Goal: Task Accomplishment & Management: Complete application form

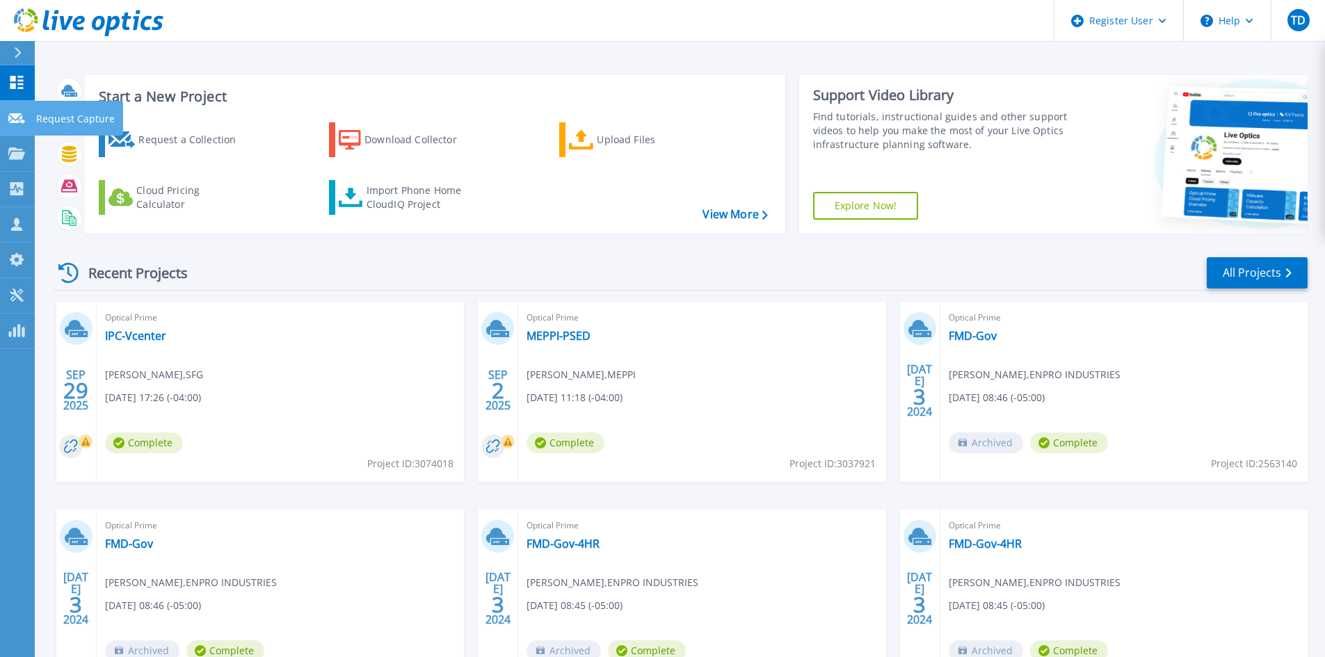
click at [19, 114] on icon at bounding box center [16, 118] width 17 height 10
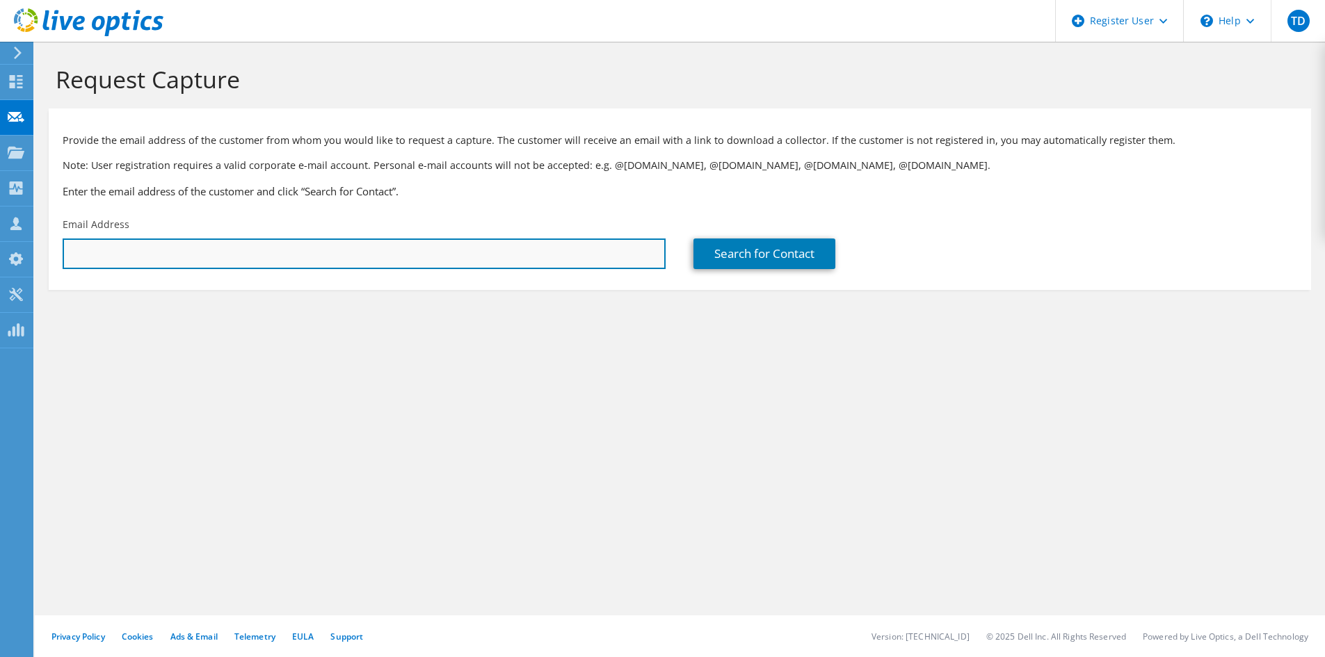
click at [159, 251] on input "text" at bounding box center [364, 254] width 603 height 31
paste input "rdvorkin@csresort.com"
type input "rdvorkin@csresort.com"
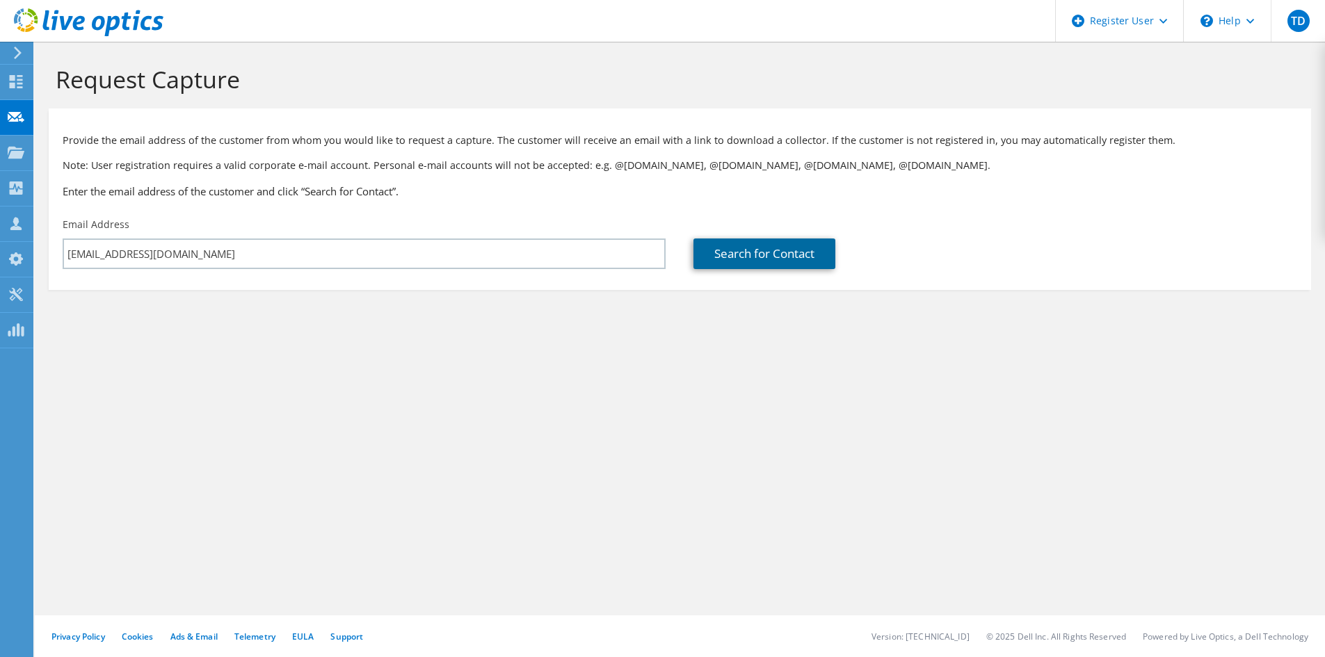
click at [721, 252] on link "Search for Contact" at bounding box center [764, 254] width 142 height 31
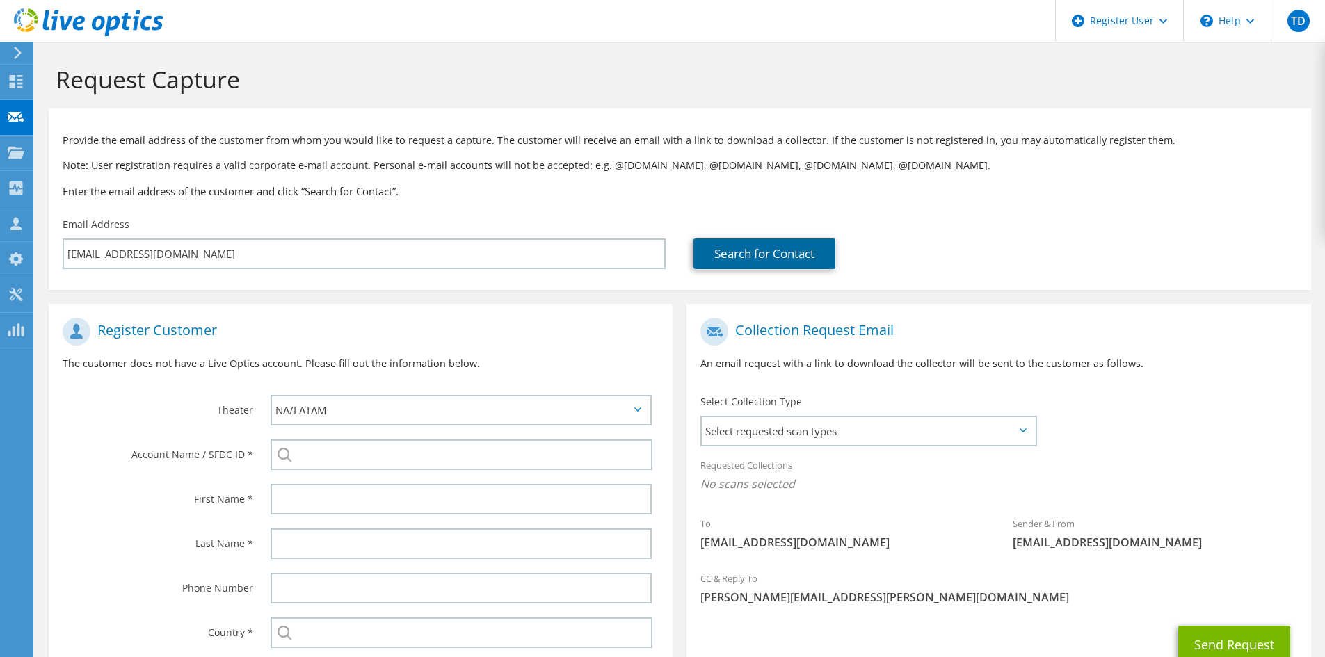
scroll to position [132, 0]
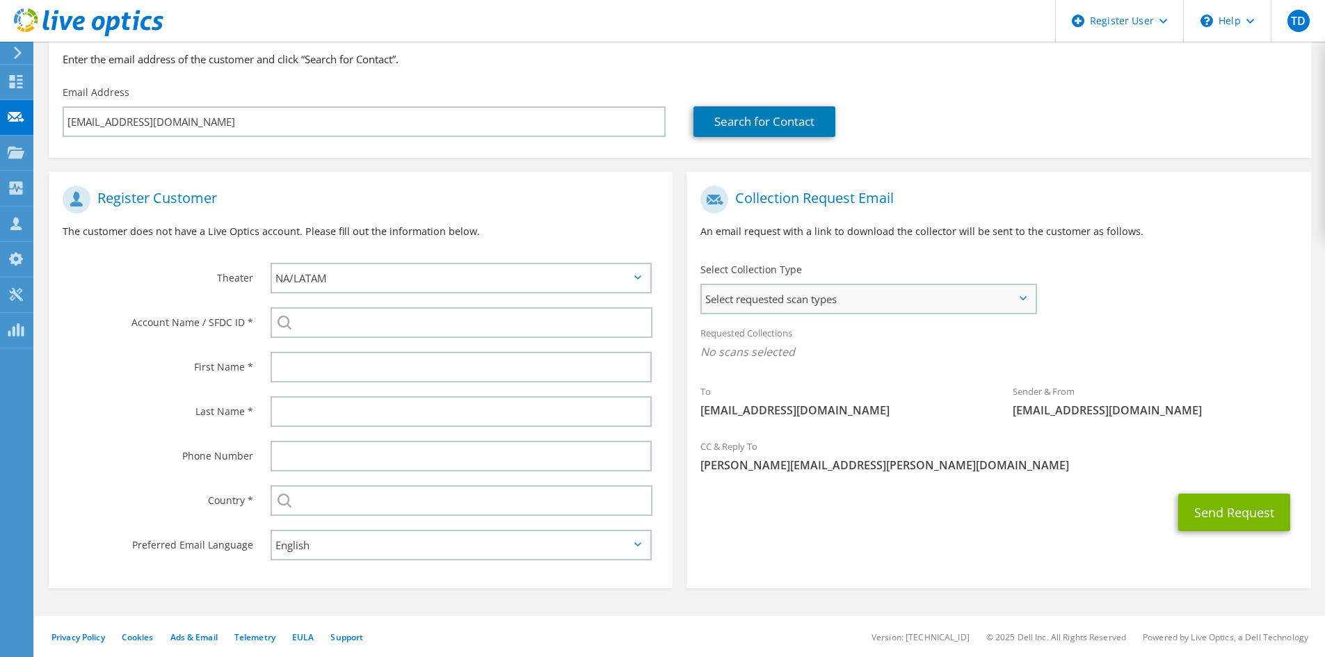
click at [786, 312] on span "Select requested scan types" at bounding box center [868, 299] width 333 height 28
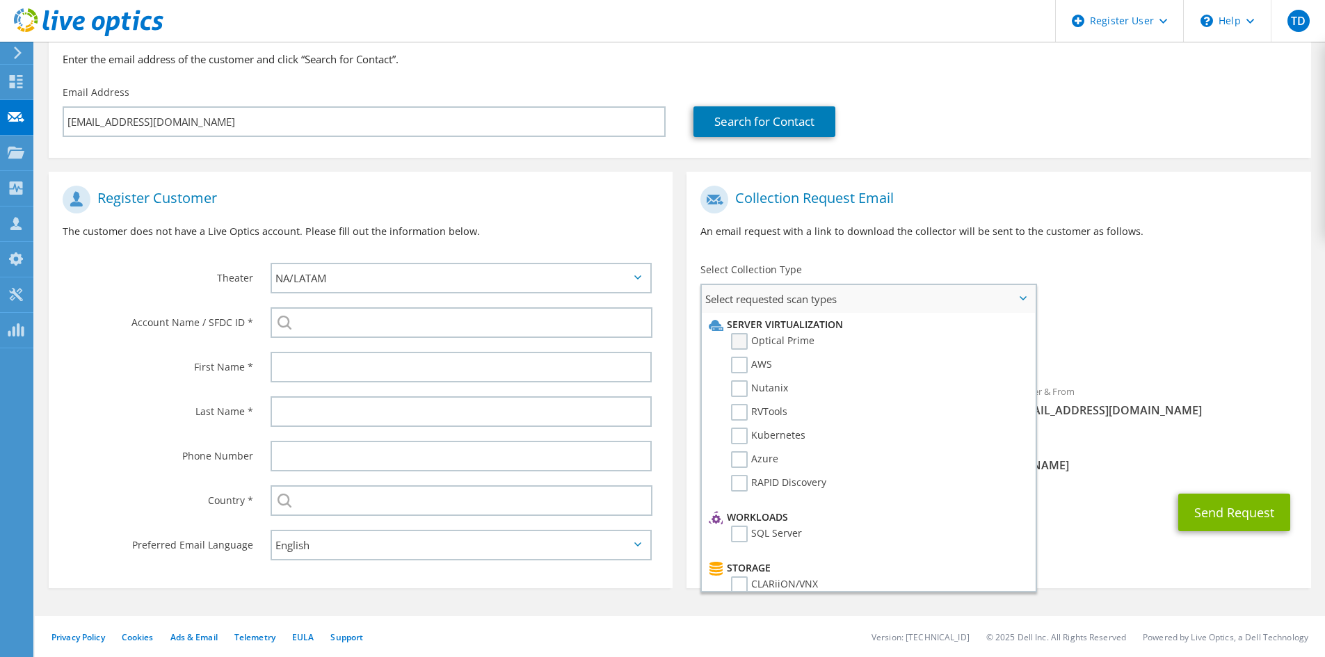
click at [738, 341] on label "Optical Prime" at bounding box center [772, 341] width 83 height 17
click at [0, 0] on input "Optical Prime" at bounding box center [0, 0] width 0 height 0
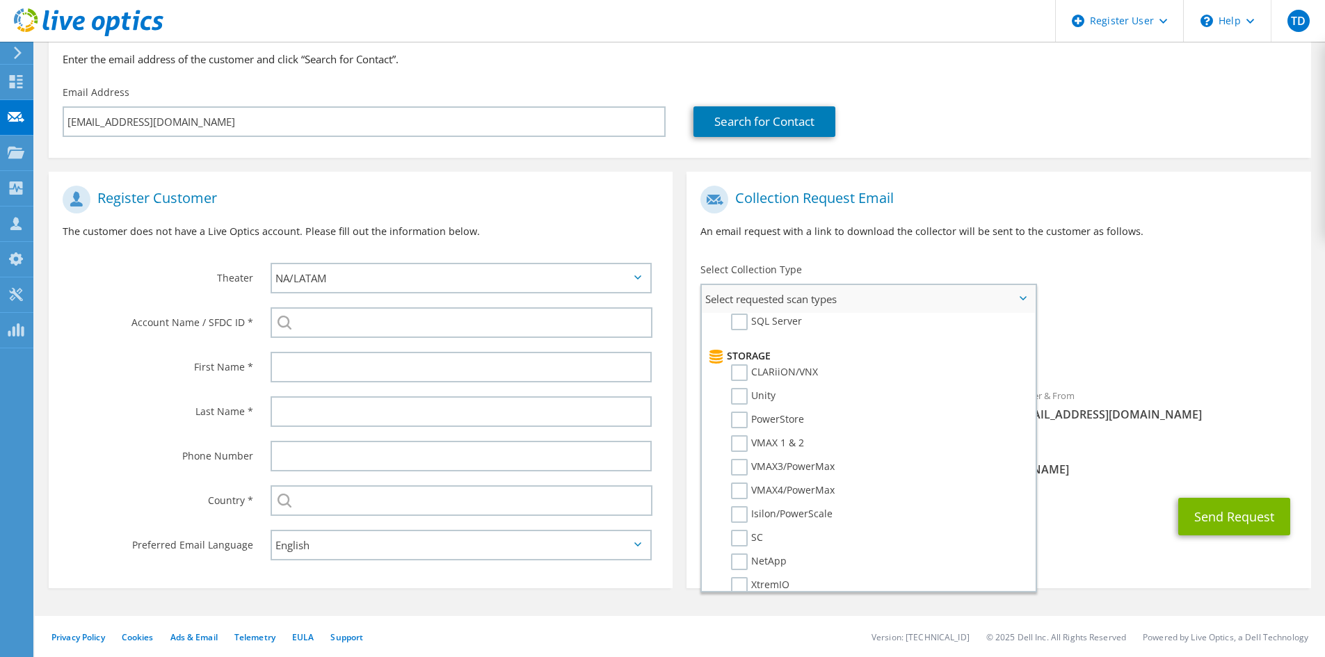
scroll to position [211, 0]
click at [738, 426] on label "PowerStore" at bounding box center [767, 420] width 73 height 17
click at [0, 0] on input "PowerStore" at bounding box center [0, 0] width 0 height 0
click at [600, 195] on h1 "Register Customer" at bounding box center [357, 200] width 589 height 28
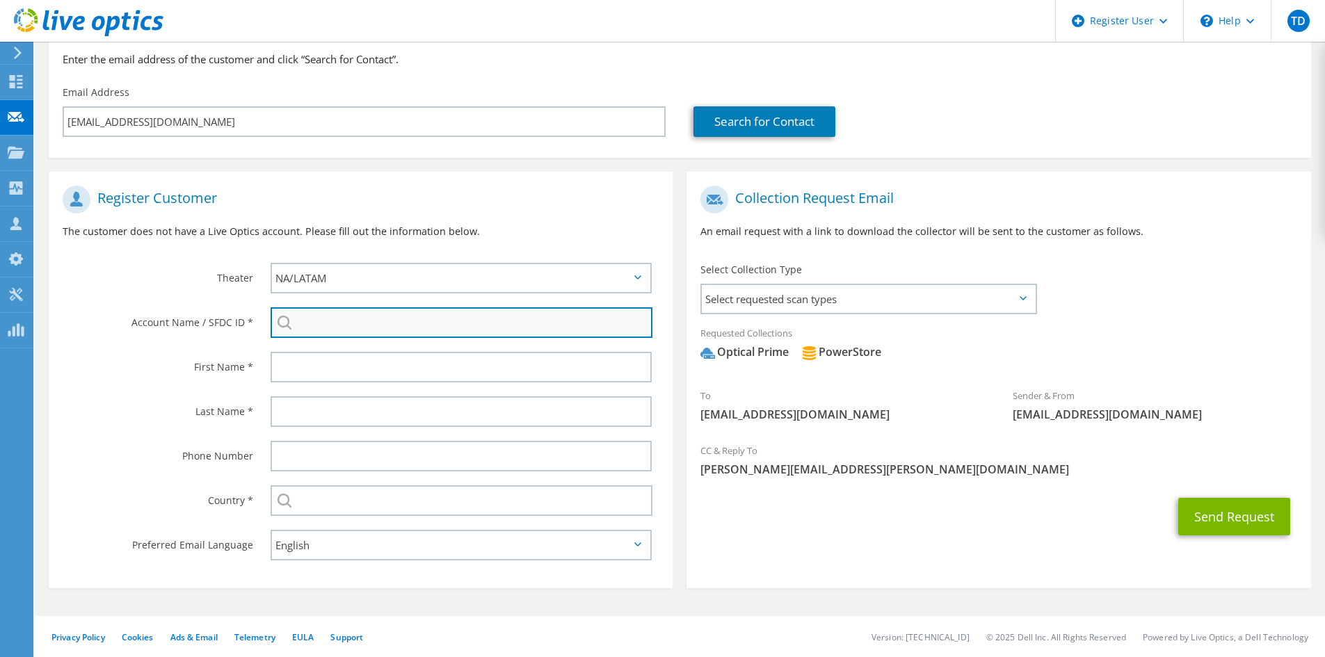
click at [365, 314] on input "search" at bounding box center [462, 322] width 382 height 31
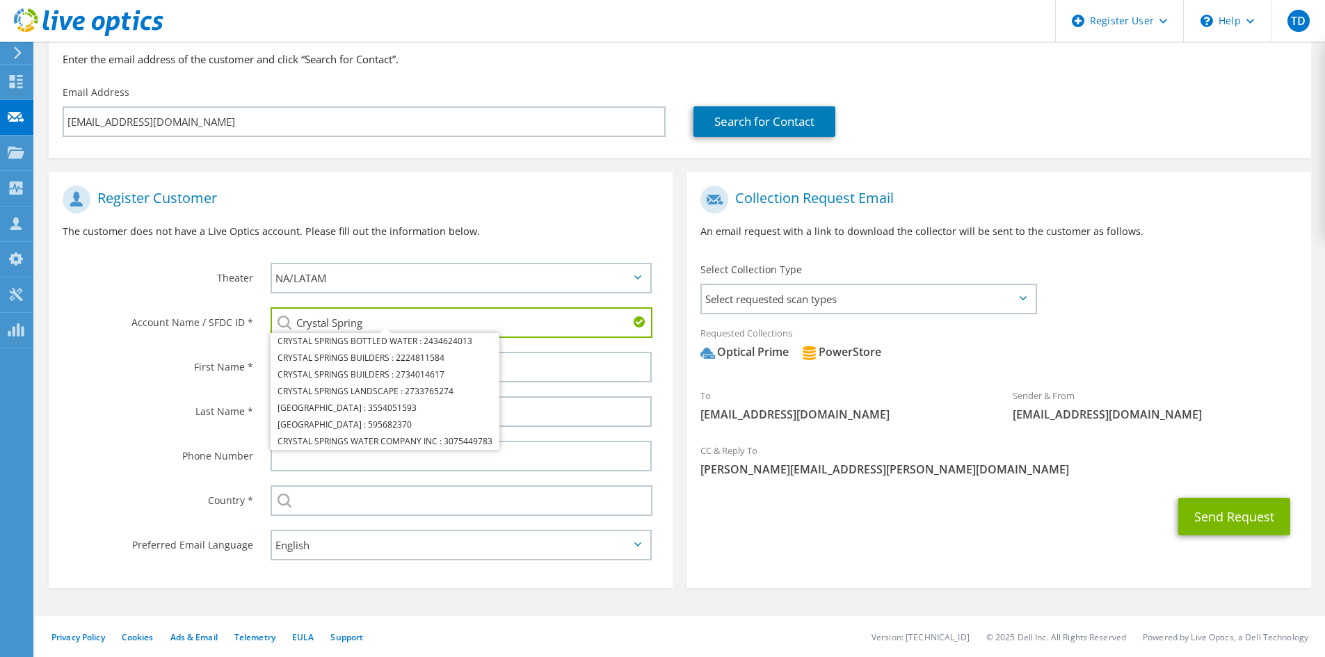
type input "Crystal Spring"
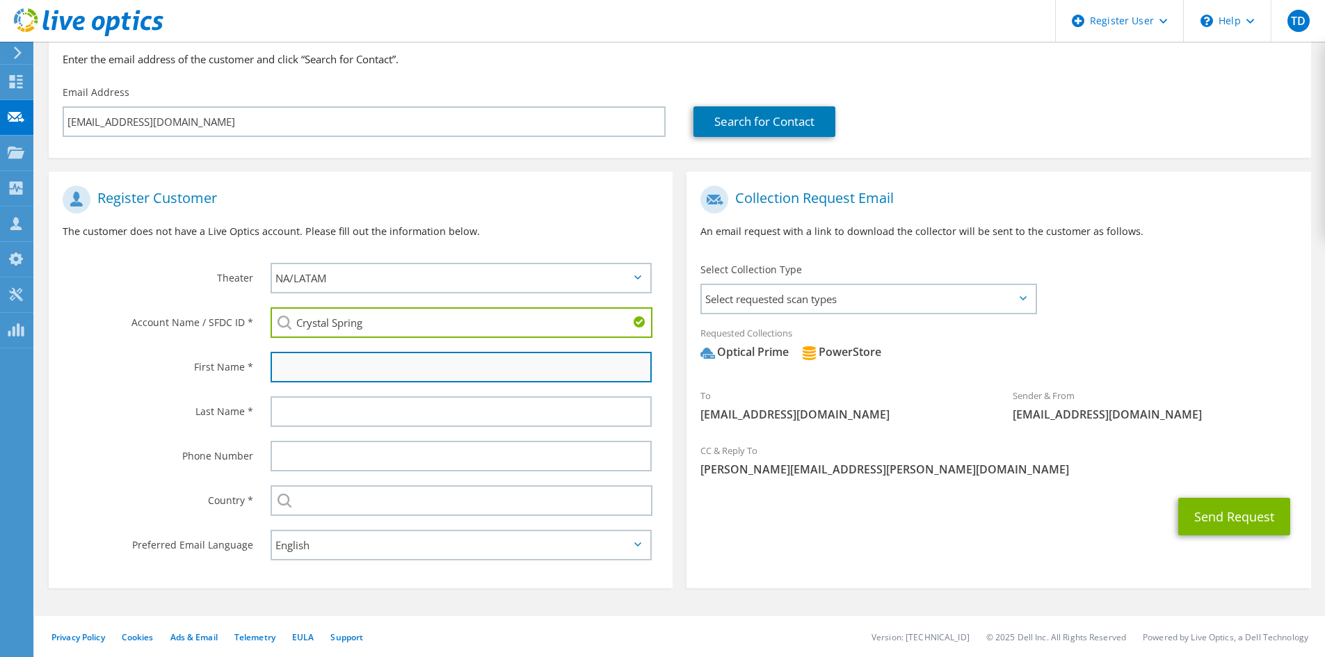
click at [313, 367] on input "text" at bounding box center [461, 367] width 381 height 31
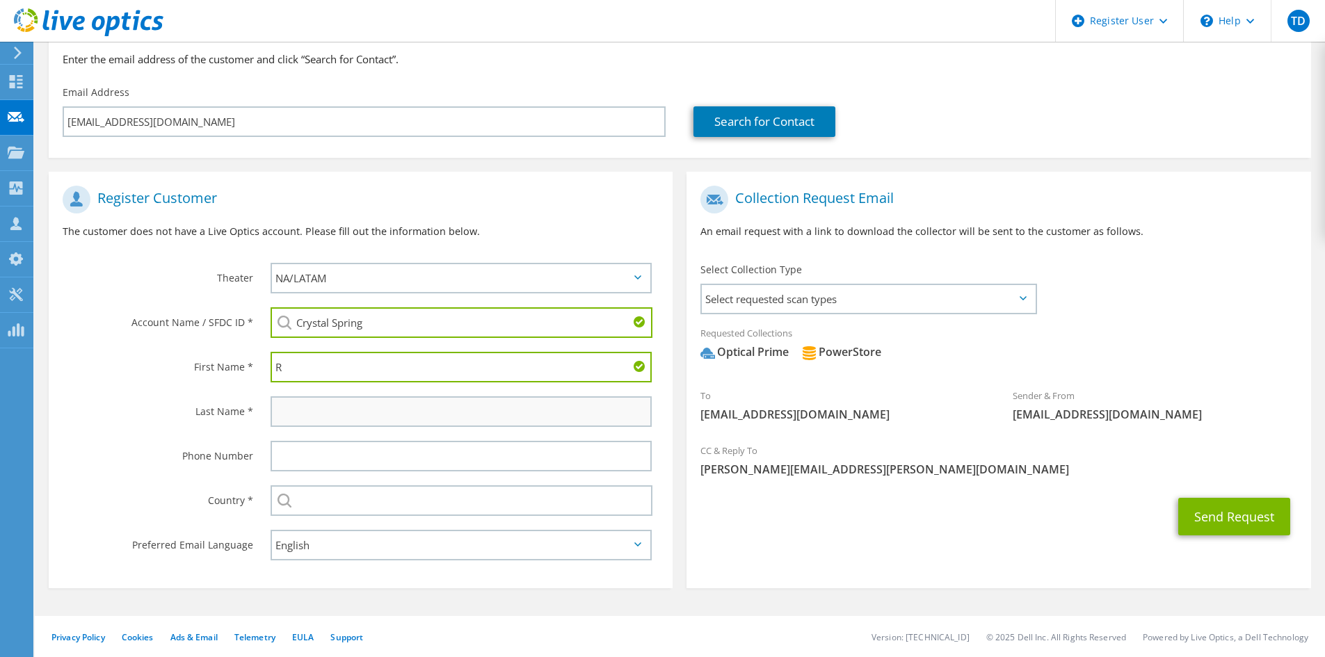
type input "R"
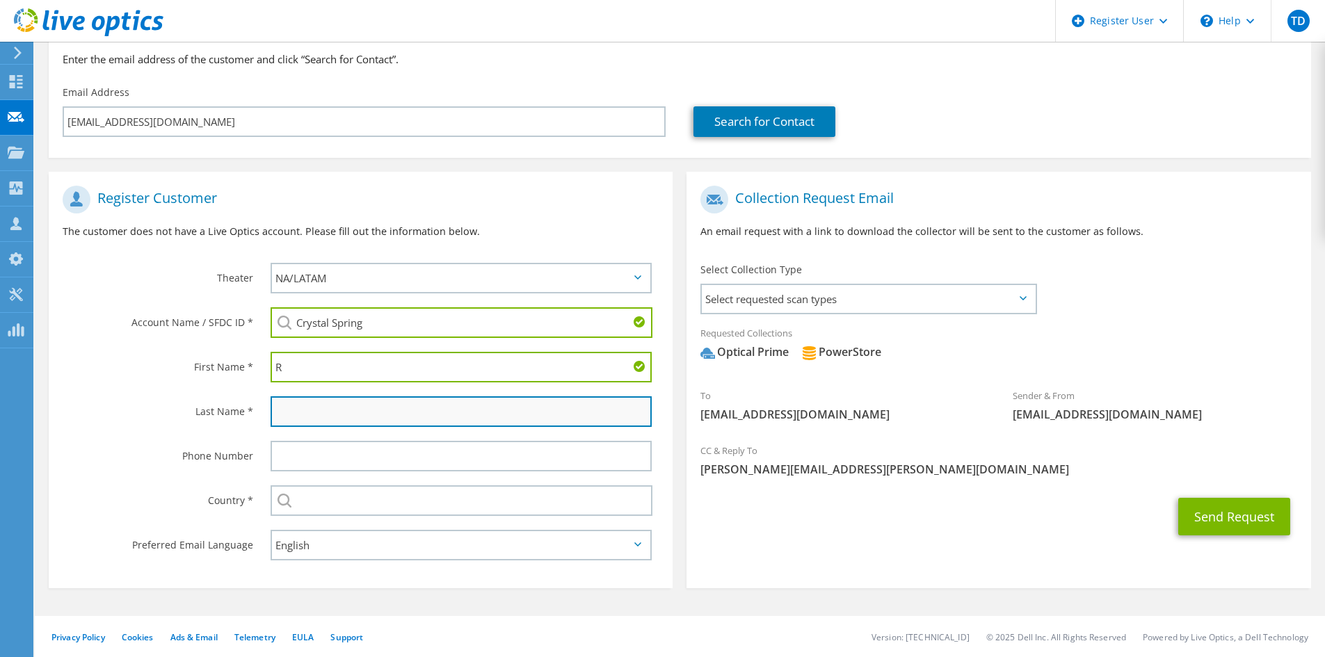
click at [296, 407] on input "text" at bounding box center [461, 411] width 381 height 31
click at [325, 419] on input "text" at bounding box center [461, 411] width 381 height 31
type input "Dvorkin"
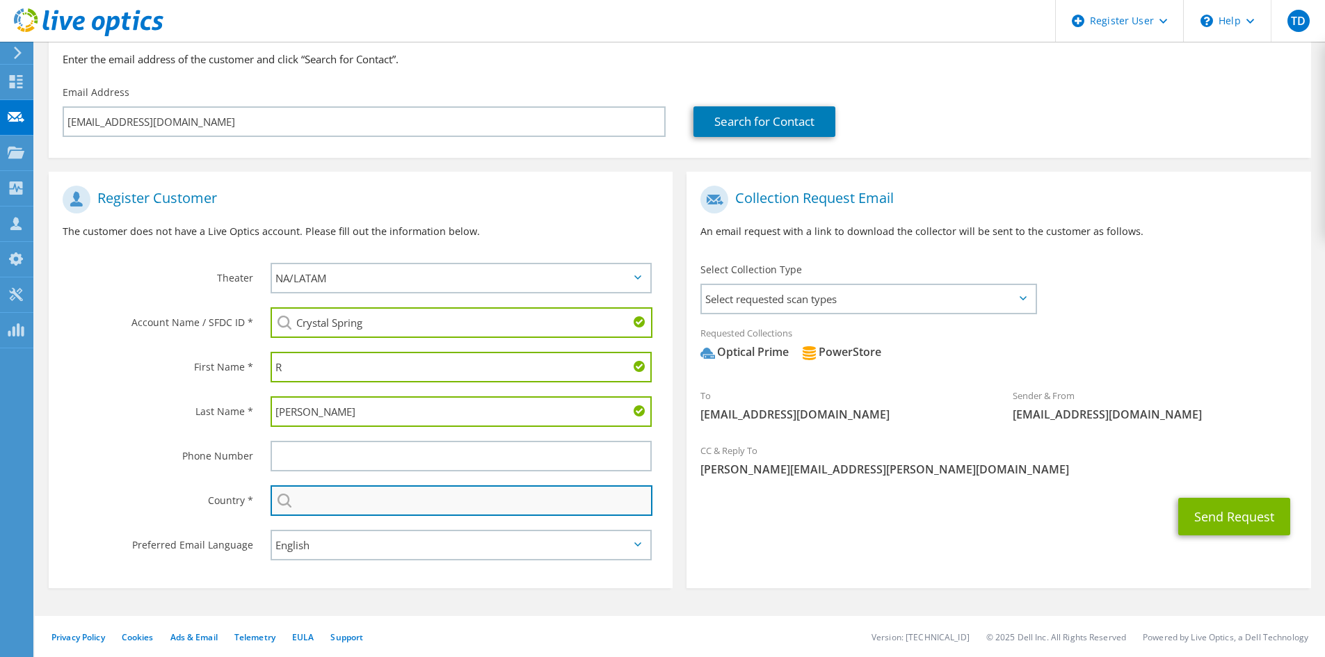
click at [331, 507] on input "text" at bounding box center [462, 500] width 382 height 31
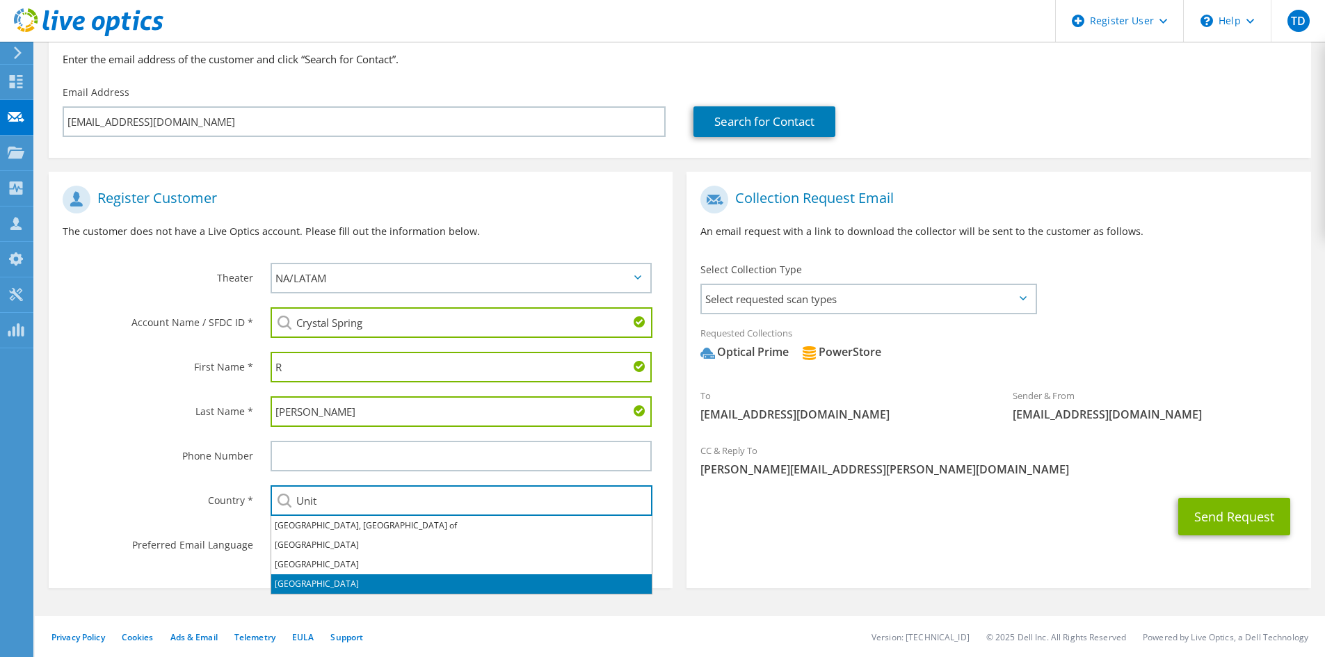
click at [329, 579] on li "[GEOGRAPHIC_DATA]" at bounding box center [461, 583] width 380 height 19
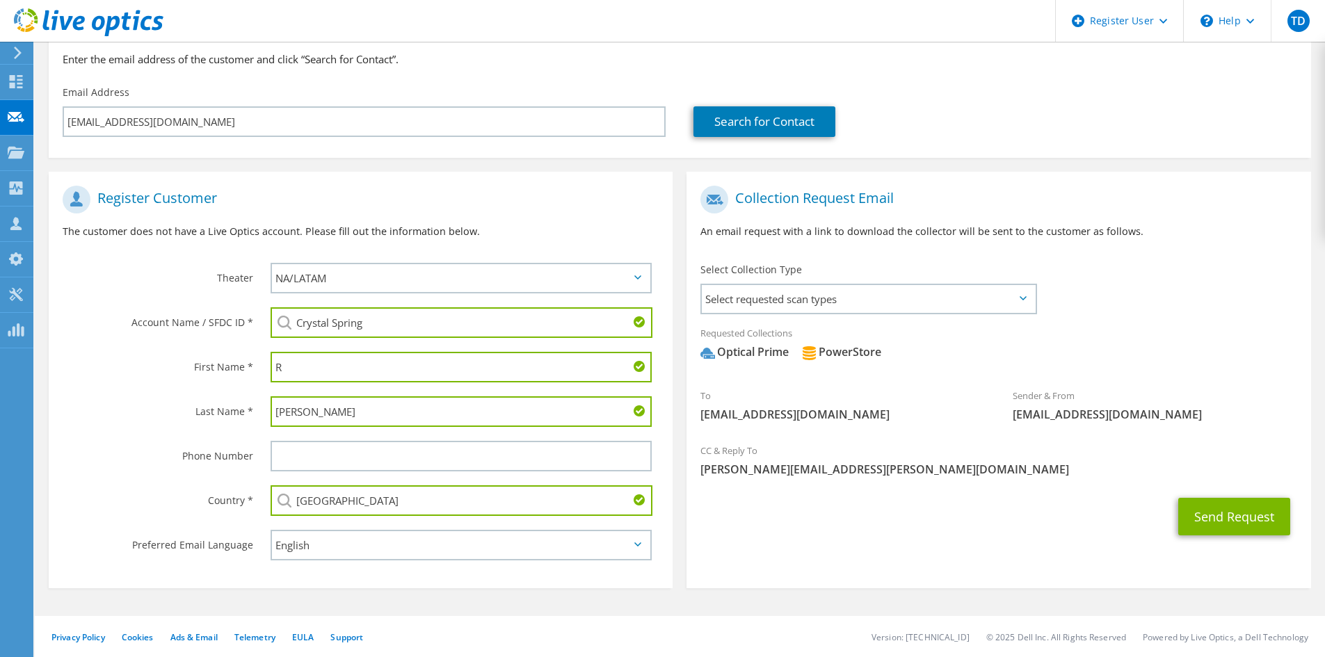
type input "[GEOGRAPHIC_DATA]"
click at [1224, 519] on button "Send Request" at bounding box center [1234, 517] width 112 height 38
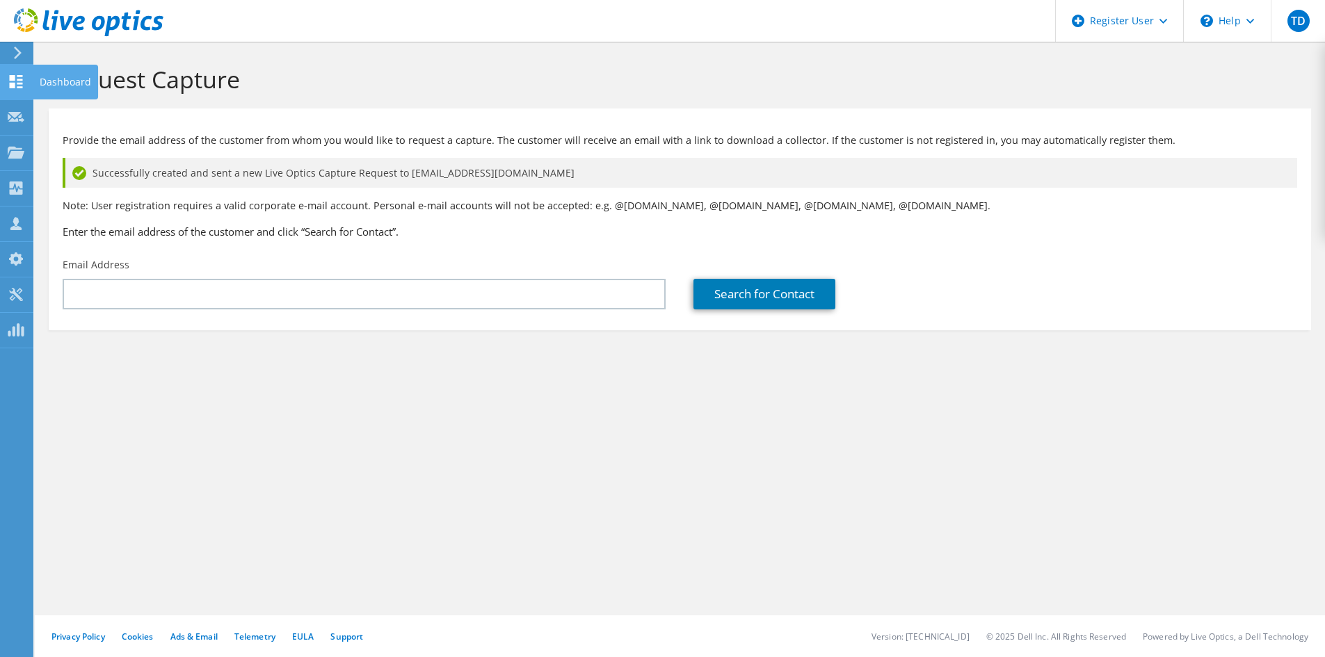
click at [8, 86] on icon at bounding box center [16, 81] width 17 height 13
